Goal: Complete application form

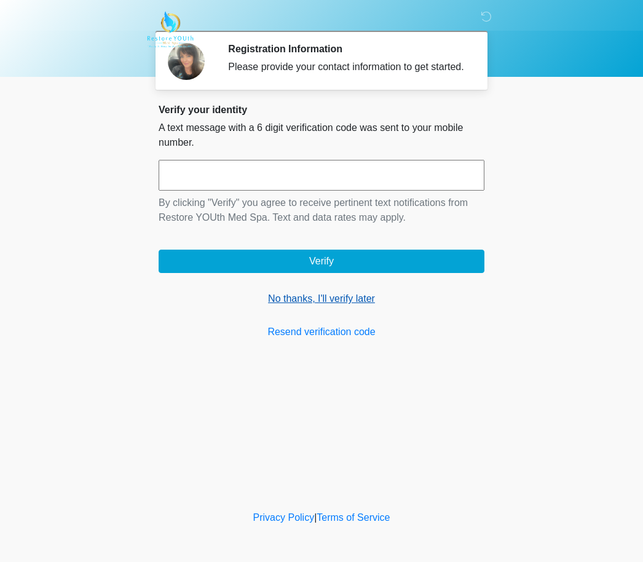
click at [298, 306] on link "No thanks, I'll verify later" at bounding box center [322, 298] width 326 height 15
click at [311, 306] on link "No thanks, I'll verify later" at bounding box center [322, 298] width 326 height 15
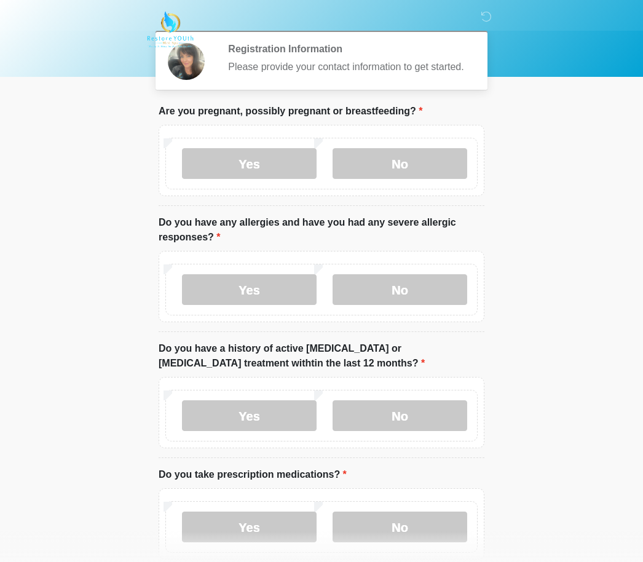
click at [298, 305] on label "Yes" at bounding box center [249, 289] width 135 height 31
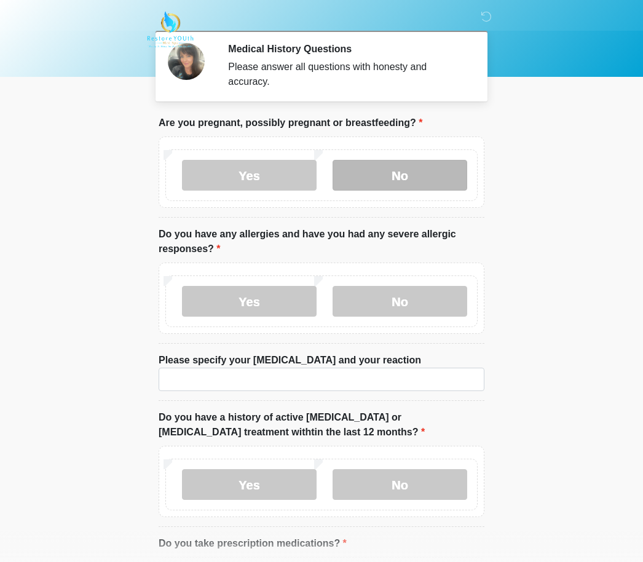
click at [431, 170] on label "No" at bounding box center [399, 175] width 135 height 31
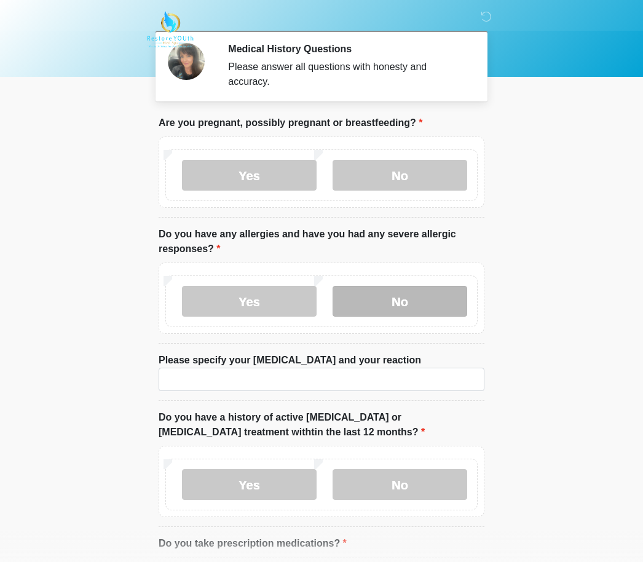
click at [424, 293] on label "No" at bounding box center [399, 301] width 135 height 31
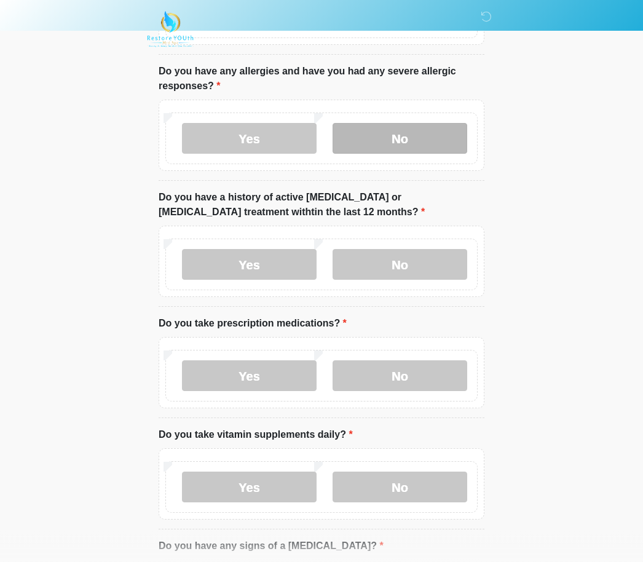
scroll to position [163, 0]
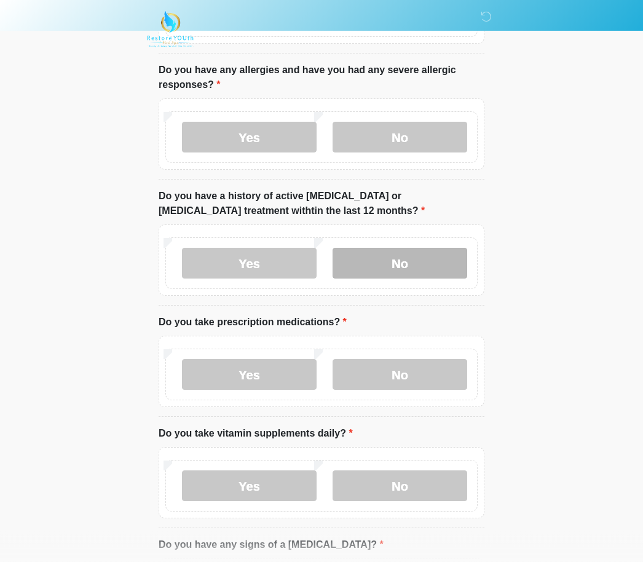
click at [425, 256] on label "No" at bounding box center [399, 263] width 135 height 31
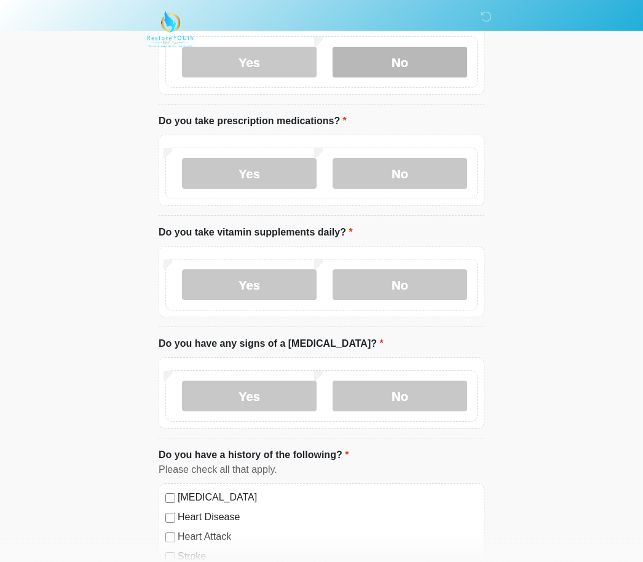
scroll to position [366, 0]
click at [249, 149] on div "Yes No" at bounding box center [321, 173] width 312 height 52
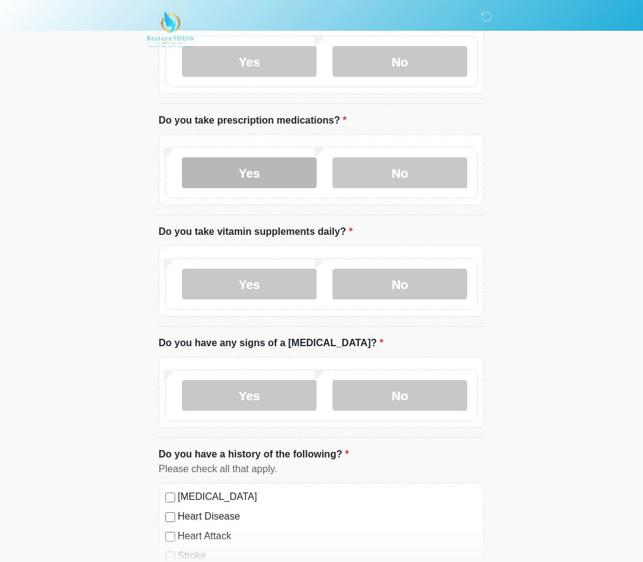
click at [277, 170] on label "Yes" at bounding box center [249, 172] width 135 height 31
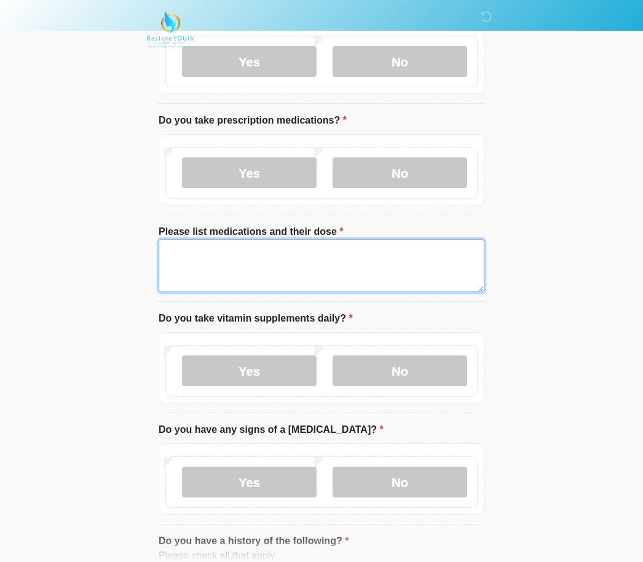
click at [256, 255] on textarea "Please list medications and their dose" at bounding box center [322, 265] width 326 height 53
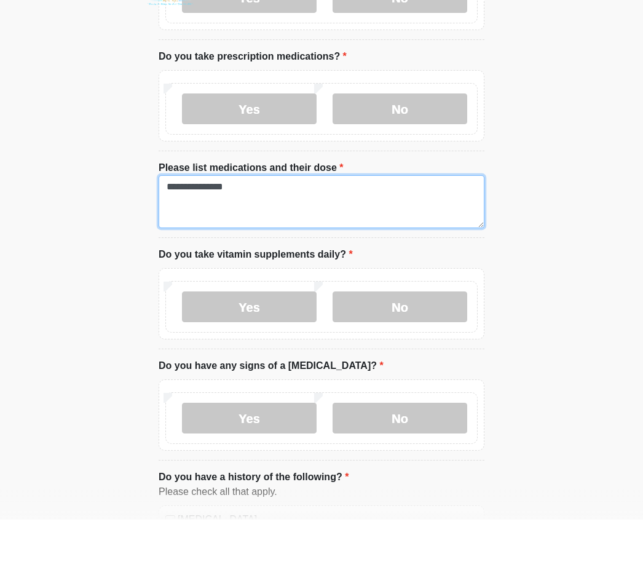
scroll to position [399, 0]
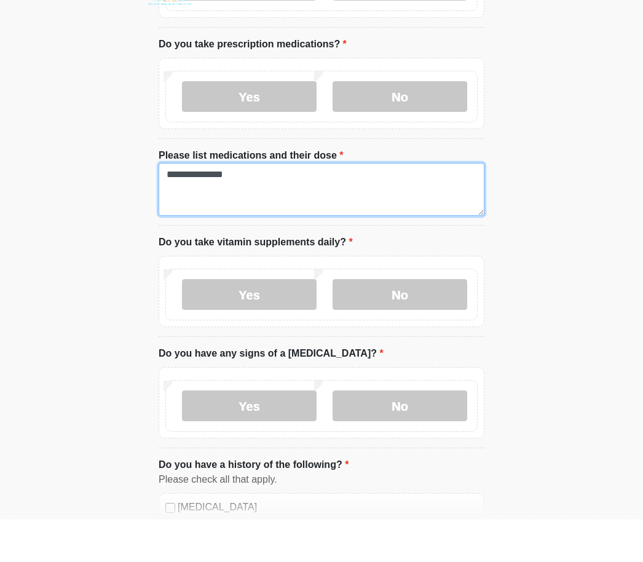
click at [197, 205] on textarea "**********" at bounding box center [322, 231] width 326 height 53
click at [200, 205] on textarea "**********" at bounding box center [322, 231] width 326 height 53
click at [194, 205] on textarea "**********" at bounding box center [322, 231] width 326 height 53
click at [203, 205] on textarea "**********" at bounding box center [322, 231] width 326 height 53
click at [278, 205] on textarea "**********" at bounding box center [322, 231] width 326 height 53
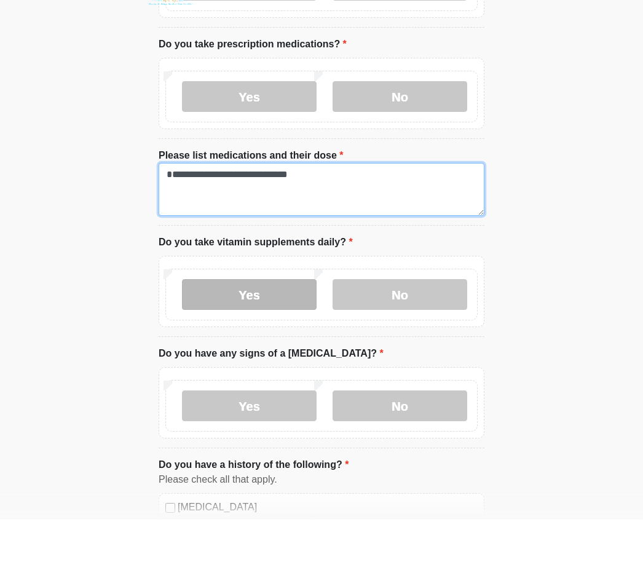
type textarea "**********"
click at [256, 321] on label "Yes" at bounding box center [249, 336] width 135 height 31
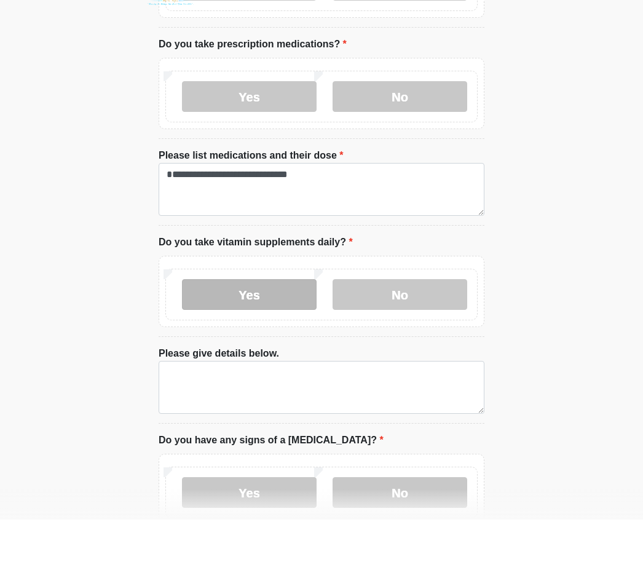
scroll to position [442, 0]
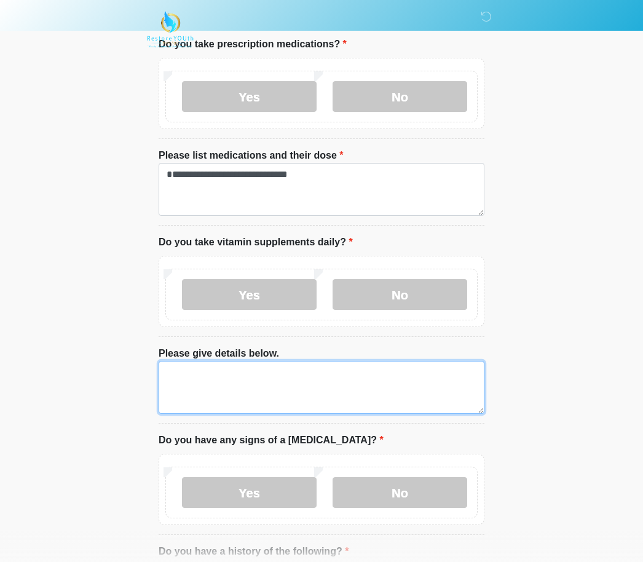
click at [248, 375] on textarea "Please give details below." at bounding box center [322, 387] width 326 height 53
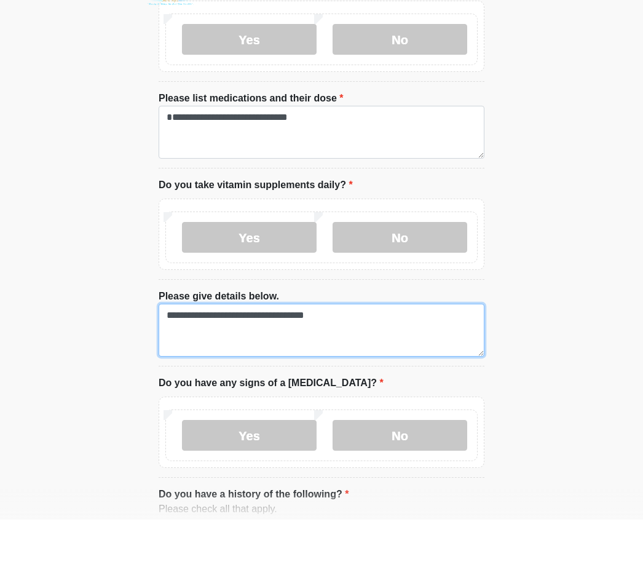
scroll to position [460, 0]
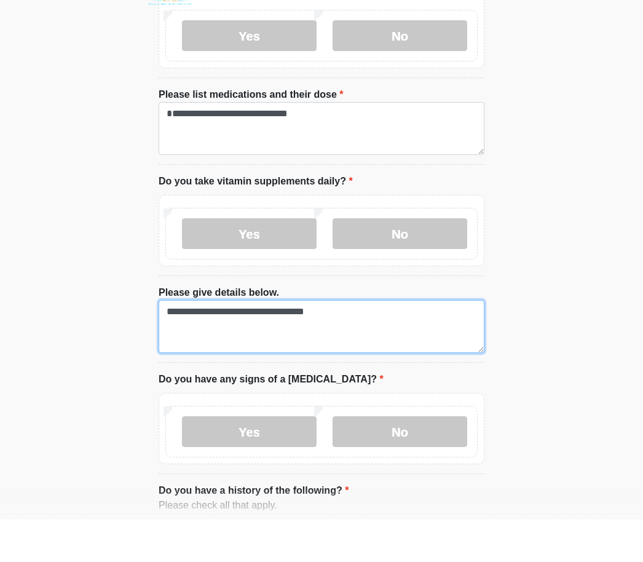
type textarea "**********"
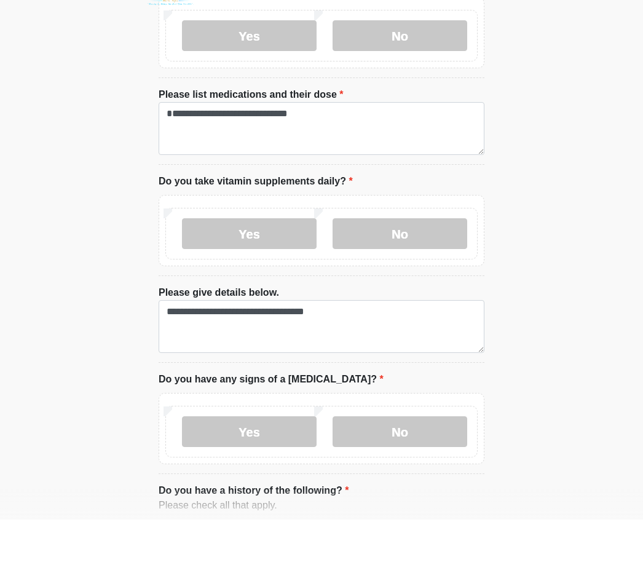
click at [460, 414] on li "Do you have any signs of a [MEDICAL_DATA]? Do you have any signs of a [MEDICAL_…" at bounding box center [322, 465] width 326 height 102
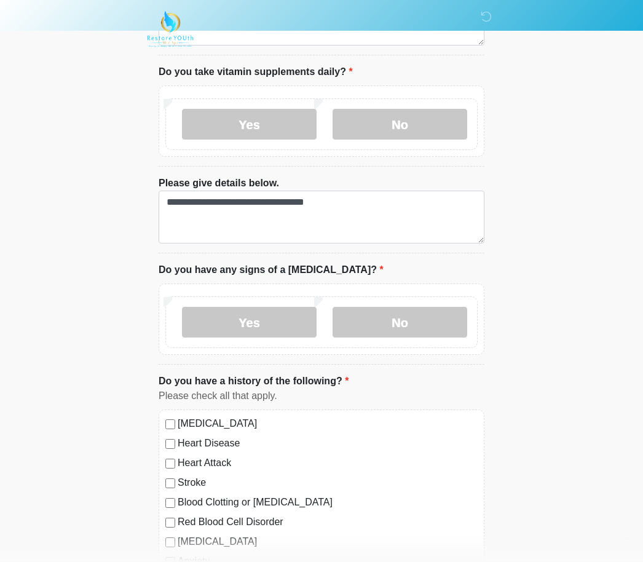
scroll to position [613, 0]
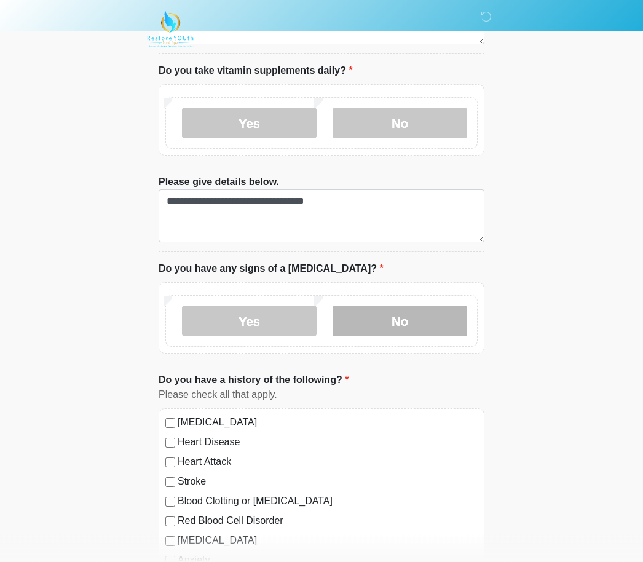
click at [393, 313] on label "No" at bounding box center [399, 321] width 135 height 31
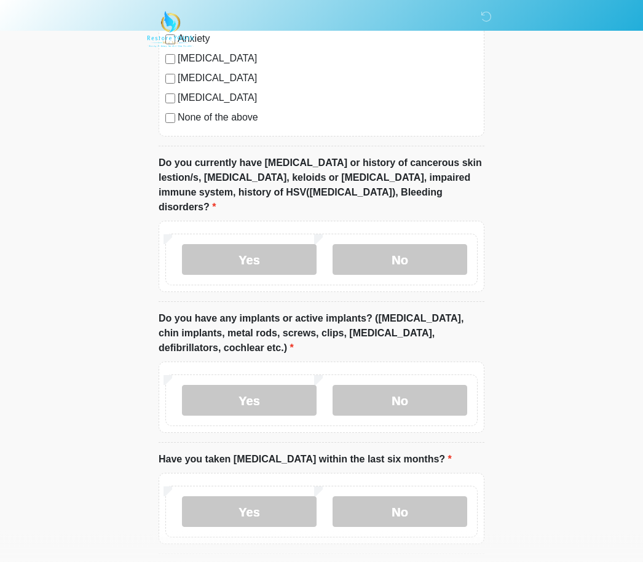
scroll to position [1136, 0]
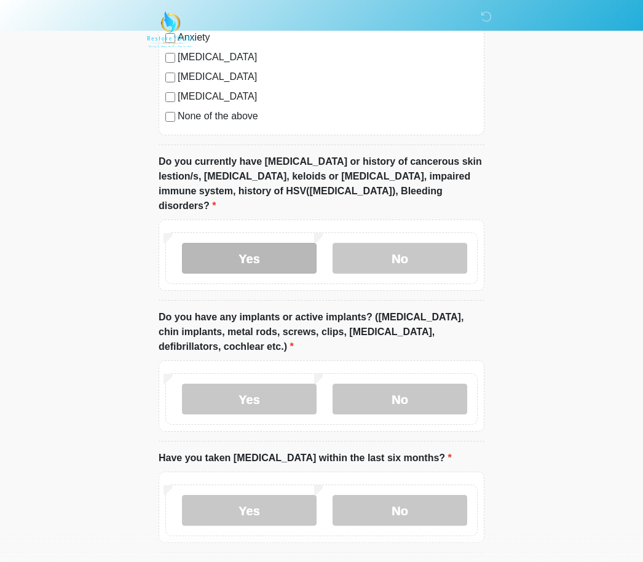
click at [267, 243] on label "Yes" at bounding box center [249, 258] width 135 height 31
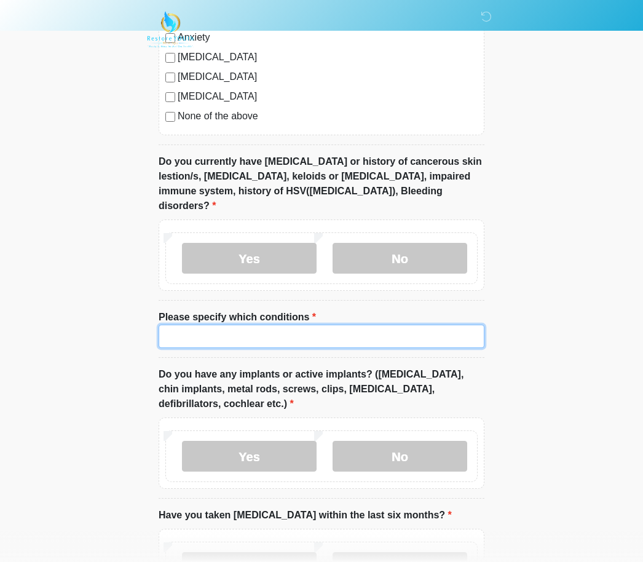
click at [243, 324] on input "Please specify which conditions" at bounding box center [322, 335] width 326 height 23
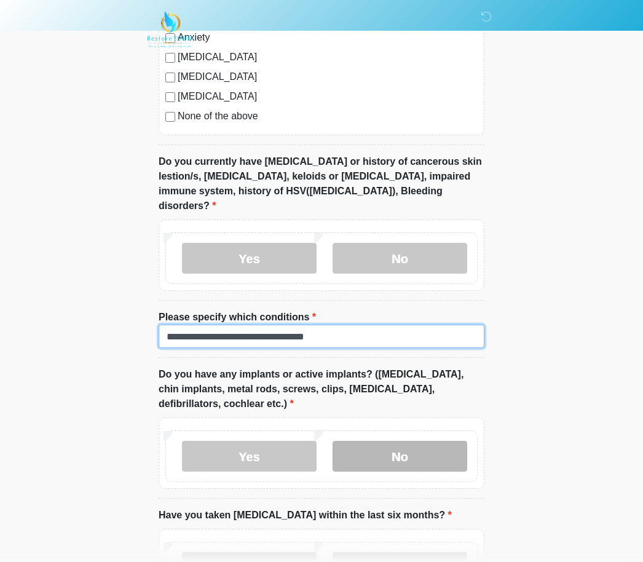
type input "**********"
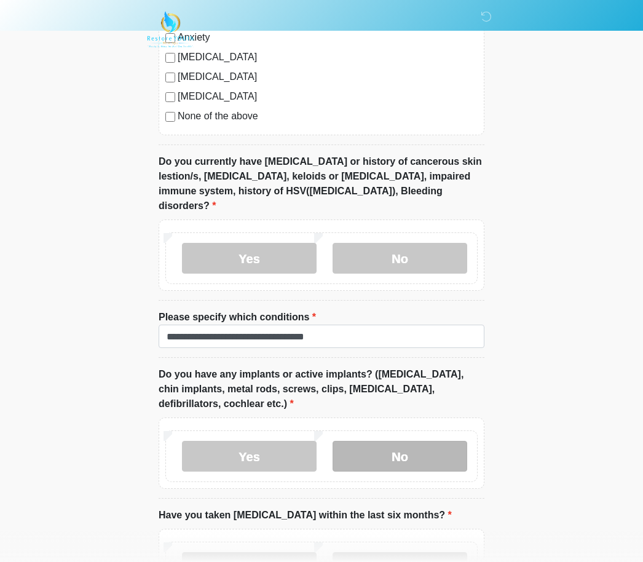
click at [431, 441] on label "No" at bounding box center [399, 456] width 135 height 31
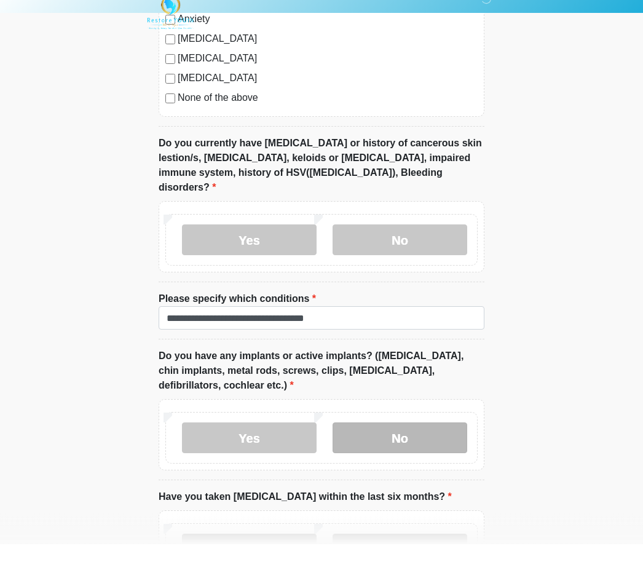
scroll to position [1224, 0]
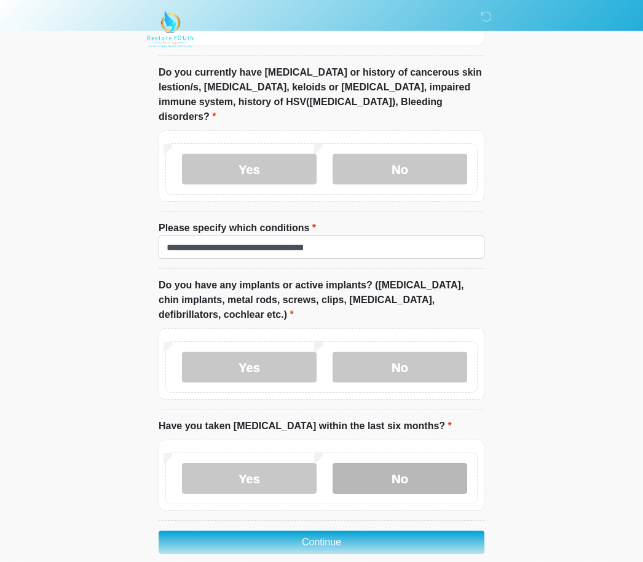
click at [396, 463] on label "No" at bounding box center [399, 478] width 135 height 31
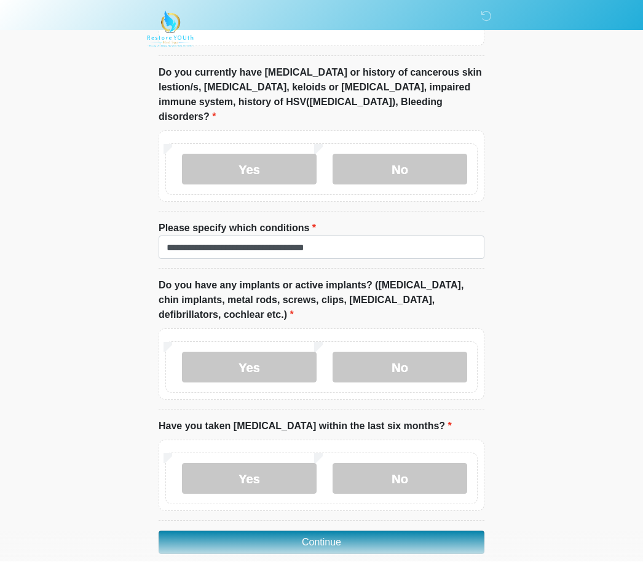
click at [323, 531] on button "Continue" at bounding box center [322, 542] width 326 height 23
click at [374, 531] on button "Continue" at bounding box center [322, 542] width 326 height 23
click at [410, 531] on button "Continue" at bounding box center [322, 542] width 326 height 23
click at [259, 532] on button "Continue" at bounding box center [322, 542] width 326 height 23
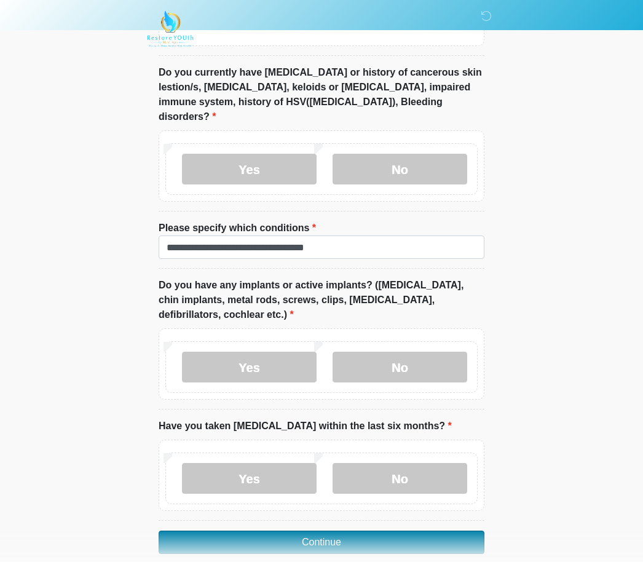
click at [259, 532] on button "Continue" at bounding box center [322, 542] width 326 height 23
click at [248, 531] on button "Continue" at bounding box center [322, 542] width 326 height 23
click at [461, 531] on button "Continue" at bounding box center [322, 542] width 326 height 23
click at [227, 531] on button "Continue" at bounding box center [322, 542] width 326 height 23
click at [466, 531] on button "Continue" at bounding box center [322, 542] width 326 height 23
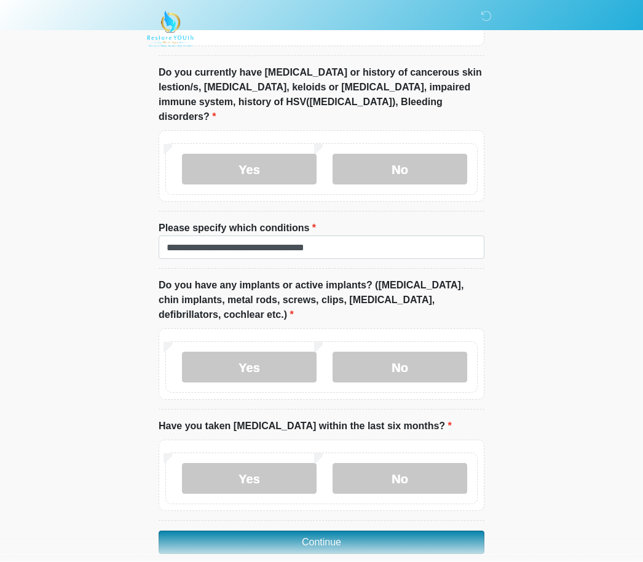
click at [465, 531] on button "Continue" at bounding box center [322, 542] width 326 height 23
click at [459, 531] on button "Continue" at bounding box center [322, 542] width 326 height 23
click at [458, 531] on button "Continue" at bounding box center [322, 542] width 326 height 23
click at [245, 531] on button "Continue" at bounding box center [322, 542] width 326 height 23
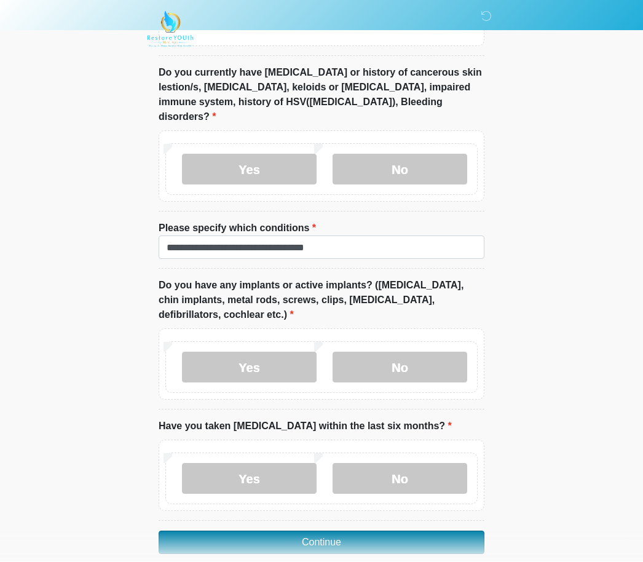
click at [245, 531] on button "Continue" at bounding box center [322, 542] width 326 height 23
click at [440, 531] on button "Continue" at bounding box center [322, 542] width 326 height 23
click at [439, 531] on button "Continue" at bounding box center [322, 542] width 326 height 23
click at [449, 531] on button "Continue" at bounding box center [322, 542] width 326 height 23
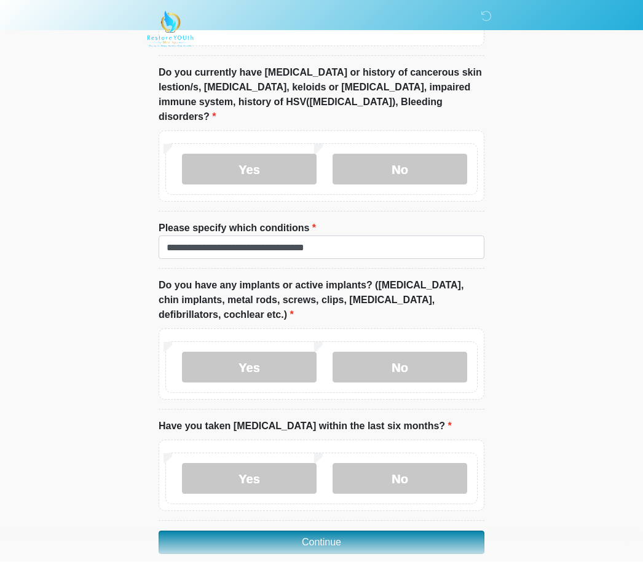
click at [445, 531] on button "Continue" at bounding box center [322, 542] width 326 height 23
click at [444, 531] on button "Continue" at bounding box center [322, 542] width 326 height 23
click at [448, 531] on button "Continue" at bounding box center [322, 542] width 326 height 23
click at [447, 531] on button "Continue" at bounding box center [322, 542] width 326 height 23
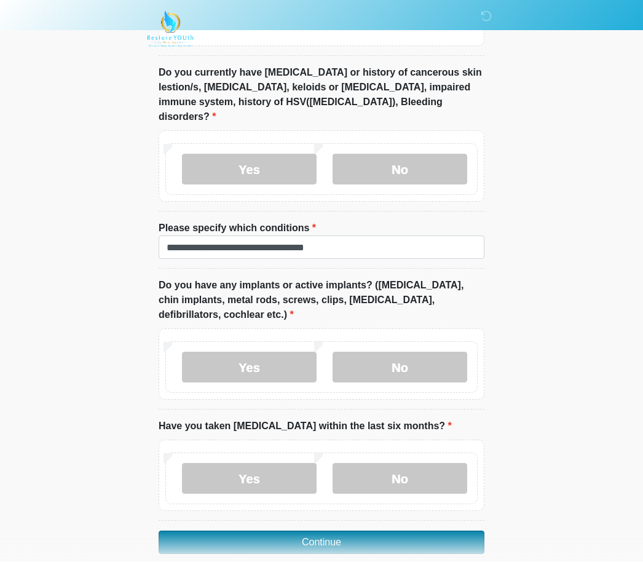
click at [449, 531] on button "Continue" at bounding box center [322, 542] width 326 height 23
click at [460, 531] on button "Continue" at bounding box center [322, 542] width 326 height 23
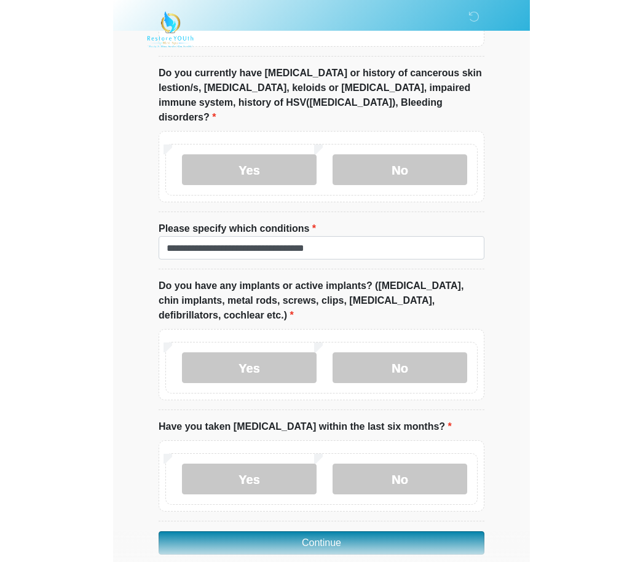
scroll to position [1177, 0]
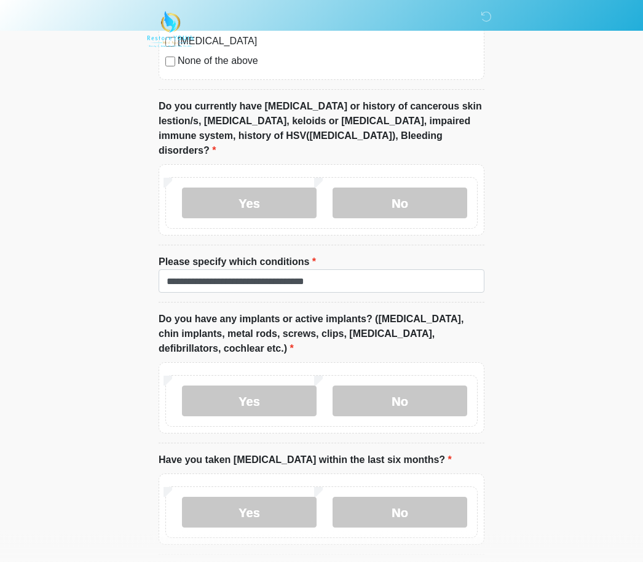
scroll to position [1224, 0]
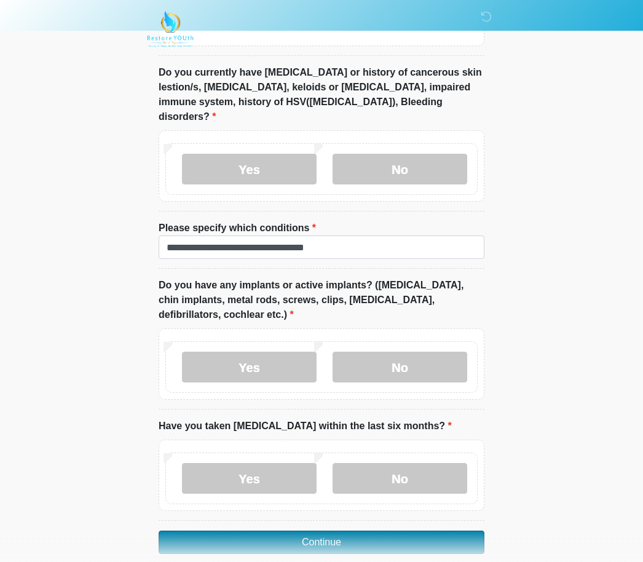
click at [418, 531] on button "Continue" at bounding box center [322, 542] width 326 height 23
click at [423, 531] on button "Continue" at bounding box center [322, 542] width 326 height 23
click at [428, 531] on button "Continue" at bounding box center [322, 542] width 326 height 23
click at [420, 531] on button "Continue" at bounding box center [322, 542] width 326 height 23
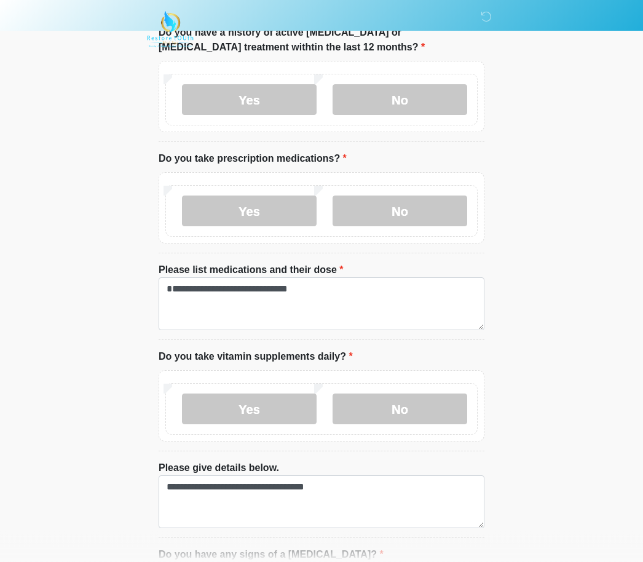
scroll to position [327, 0]
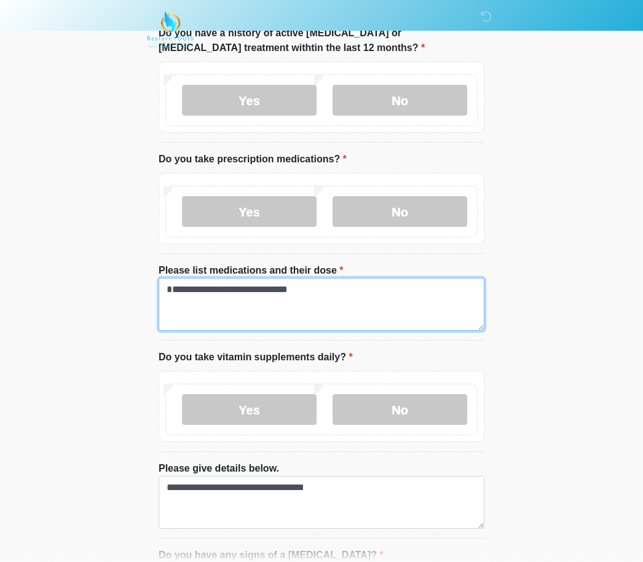
click at [439, 288] on textarea "**********" at bounding box center [322, 304] width 326 height 53
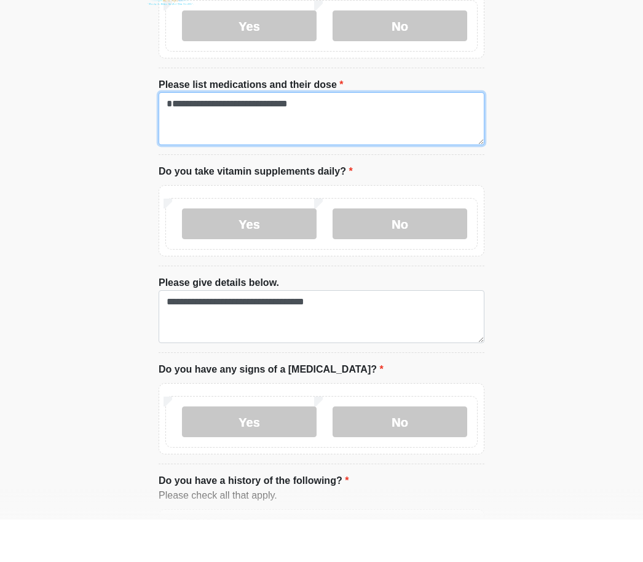
scroll to position [503, 0]
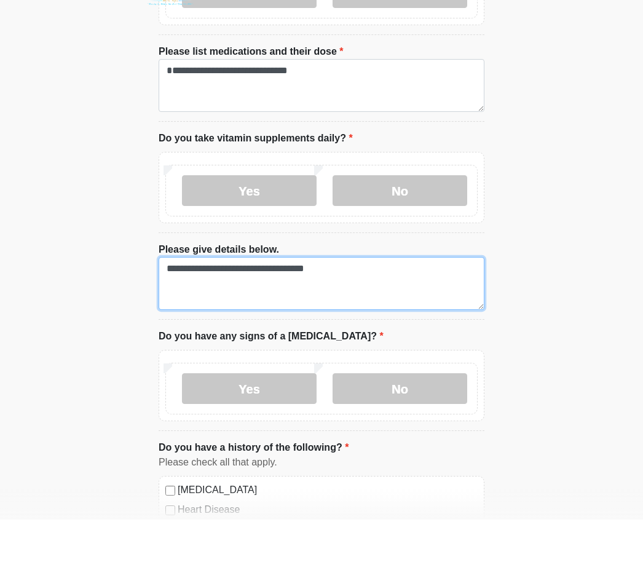
click at [439, 299] on textarea "**********" at bounding box center [322, 325] width 326 height 53
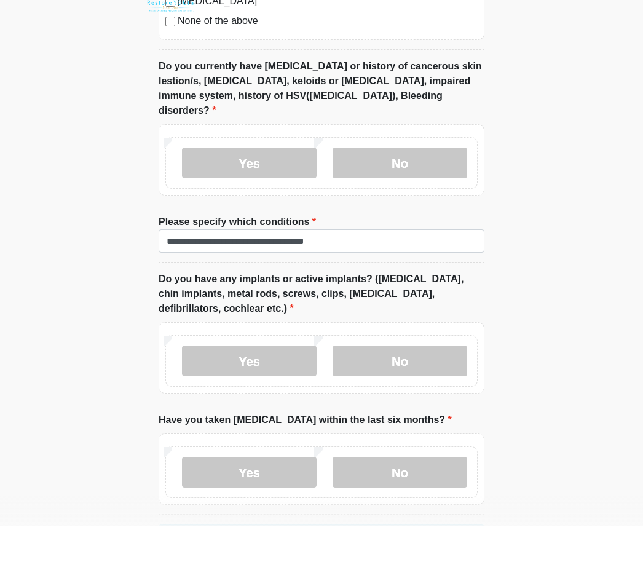
scroll to position [1265, 0]
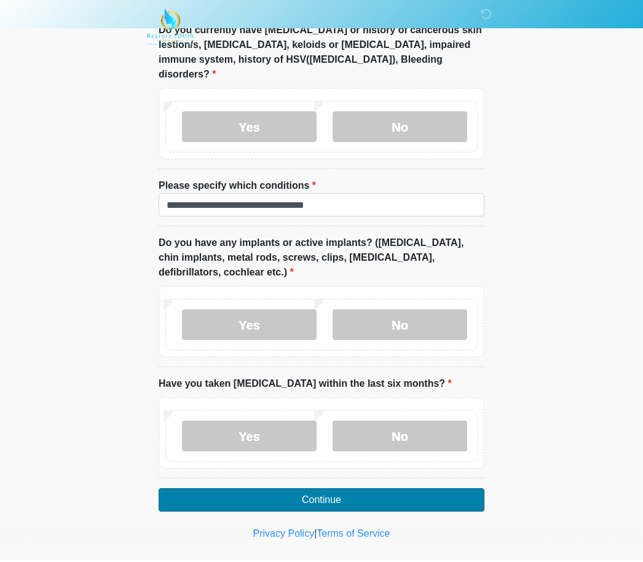
click at [344, 490] on button "Continue" at bounding box center [322, 501] width 326 height 23
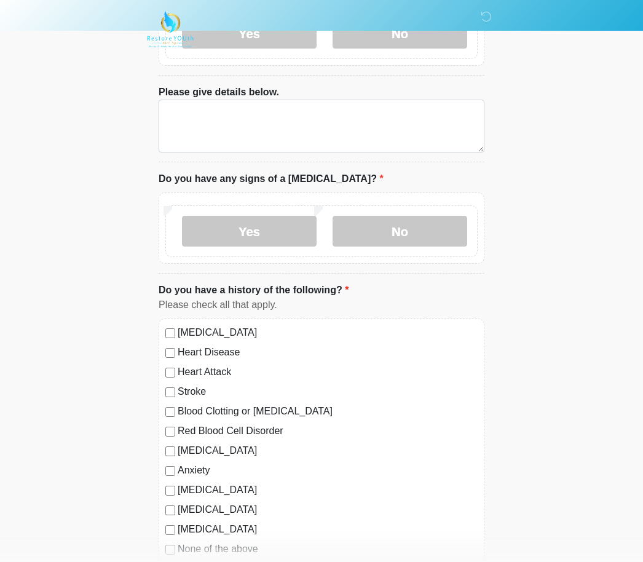
click at [342, 264] on div "Yes No" at bounding box center [322, 227] width 326 height 71
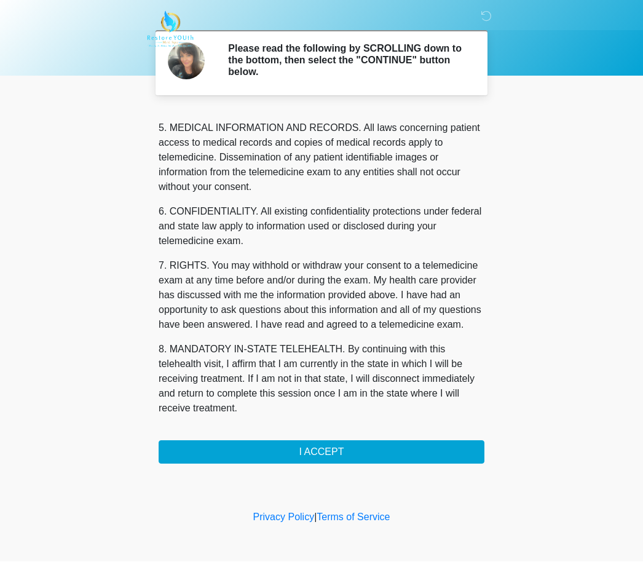
scroll to position [397, 0]
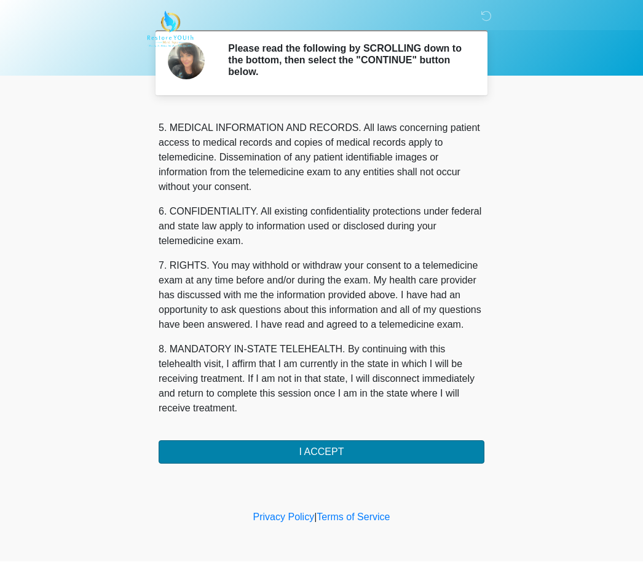
click at [340, 444] on button "I ACCEPT" at bounding box center [322, 452] width 326 height 23
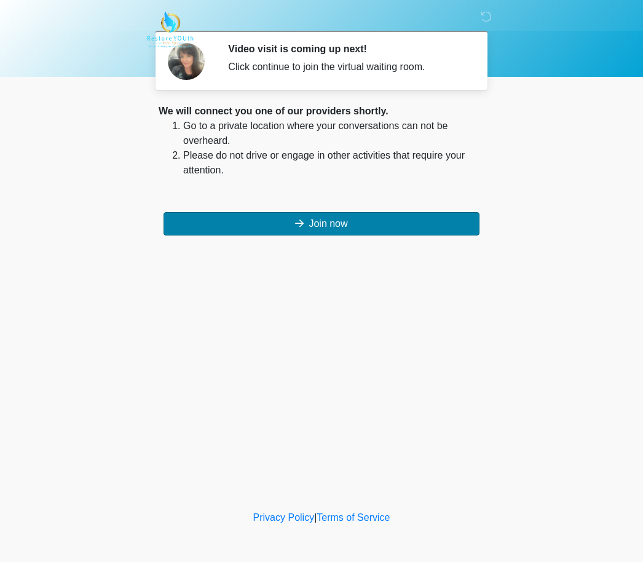
click at [251, 217] on button "Join now" at bounding box center [321, 223] width 316 height 23
